Goal: Task Accomplishment & Management: Manage account settings

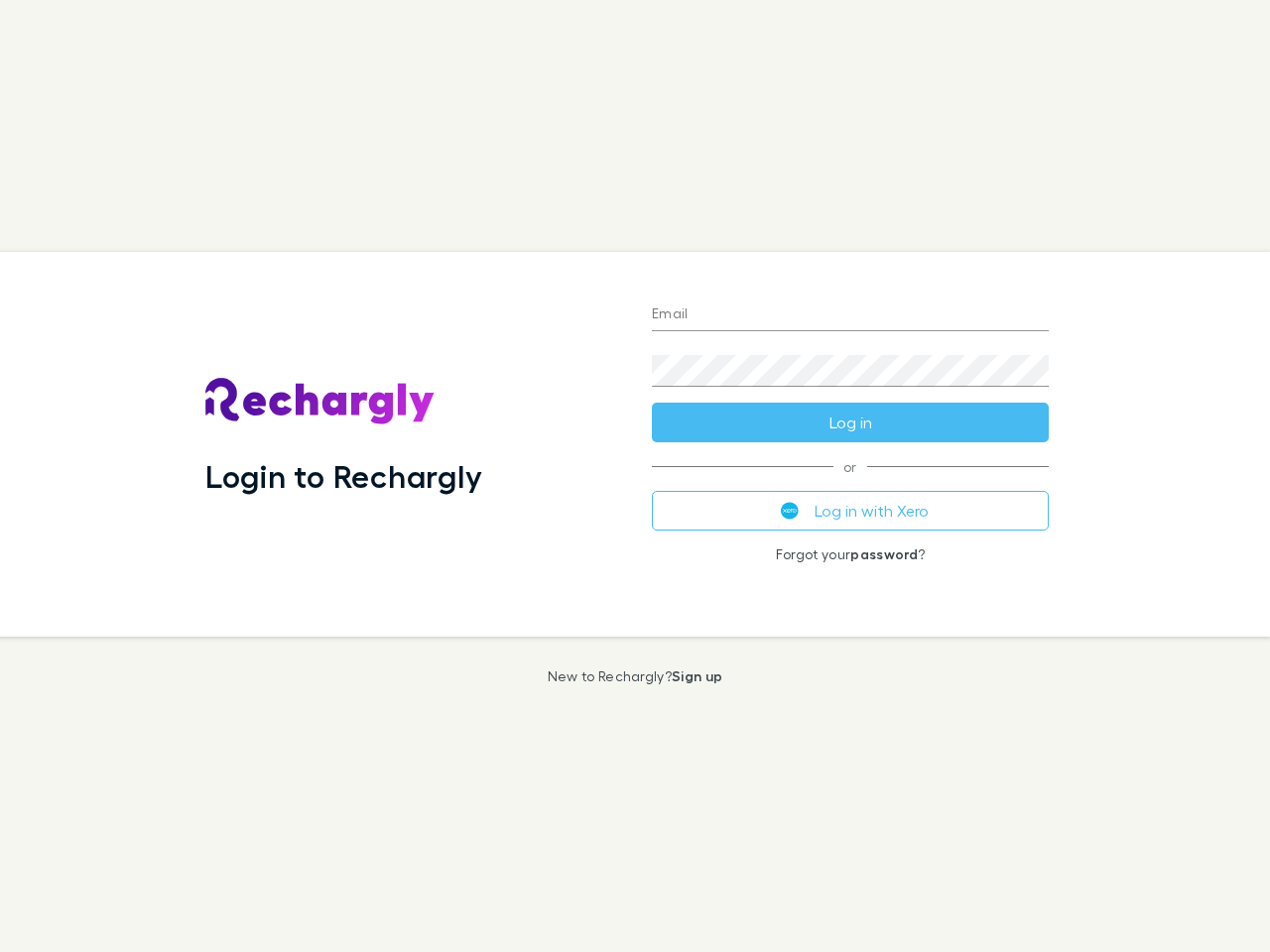
click at [635, 476] on div "Login to Rechargly" at bounding box center [413, 444] width 446 height 385
click at [850, 315] on input "Email" at bounding box center [850, 315] width 397 height 32
click at [850, 422] on button "Log in" at bounding box center [850, 422] width 397 height 40
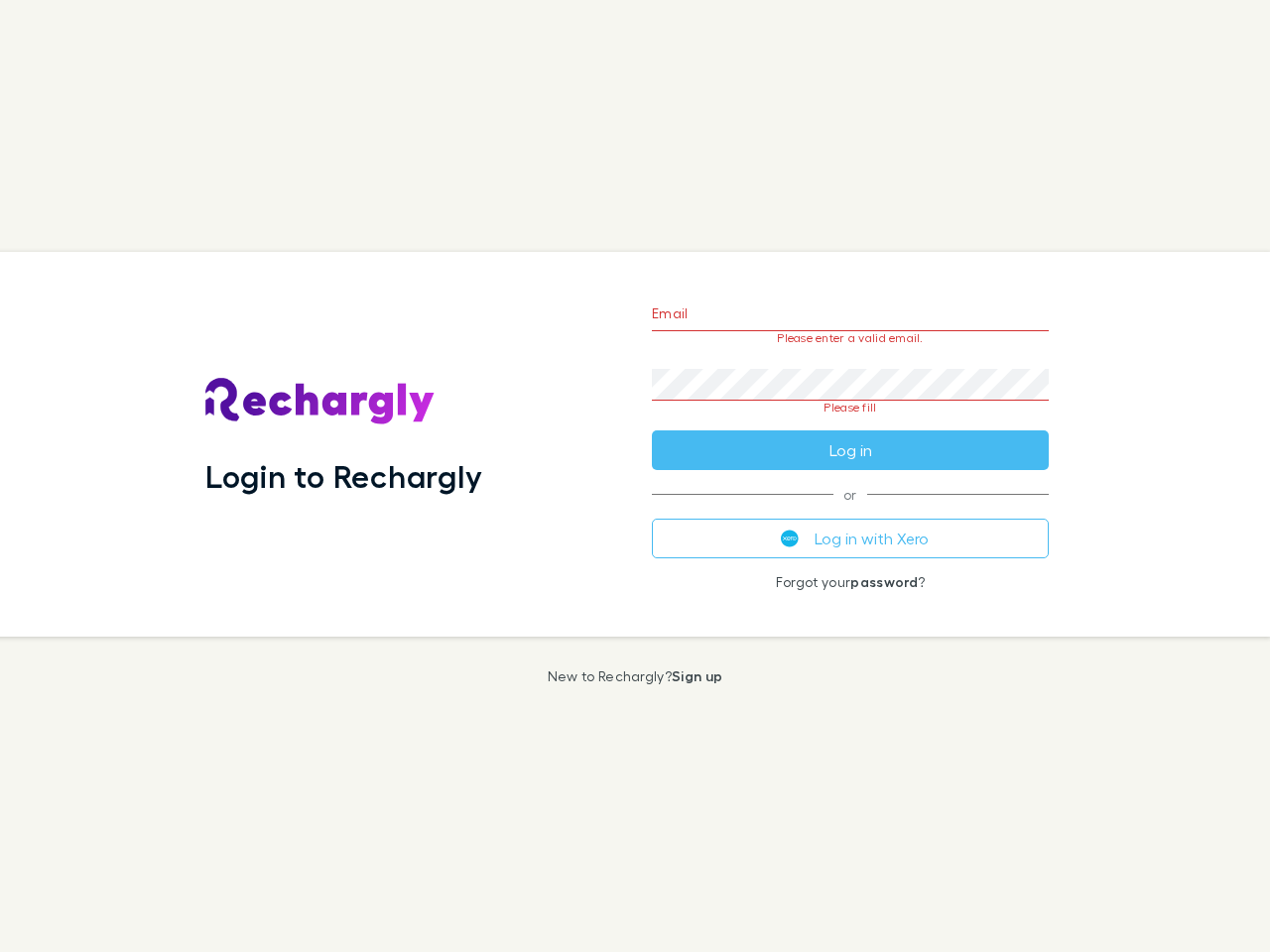
click at [850, 511] on div "Email Please enter a valid email. Password Please fill Log in or Log in with Xe…" at bounding box center [850, 444] width 429 height 385
